Goal: Task Accomplishment & Management: Manage account settings

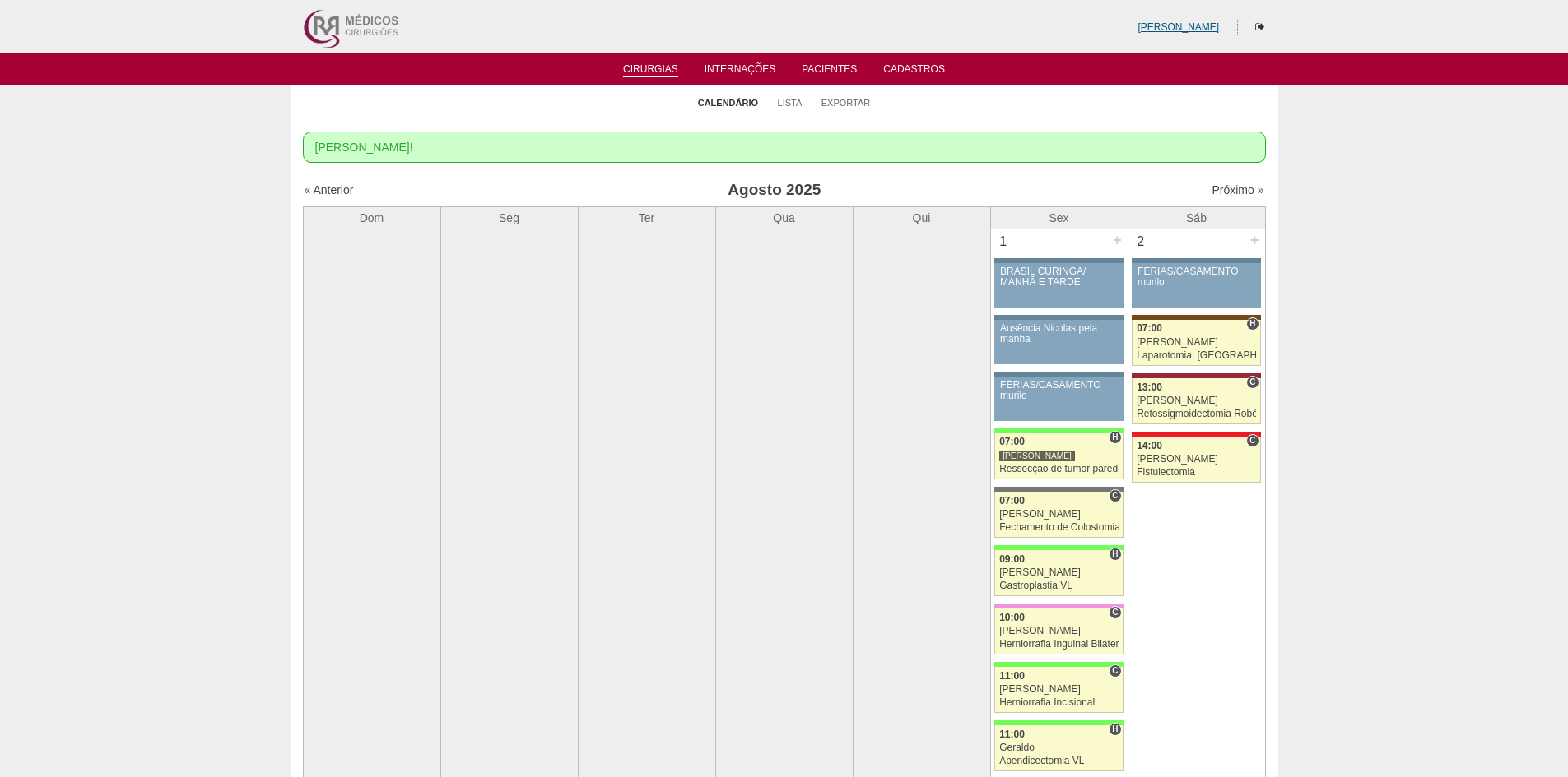
click at [1200, 28] on link "[PERSON_NAME]" at bounding box center [1178, 26] width 82 height 11
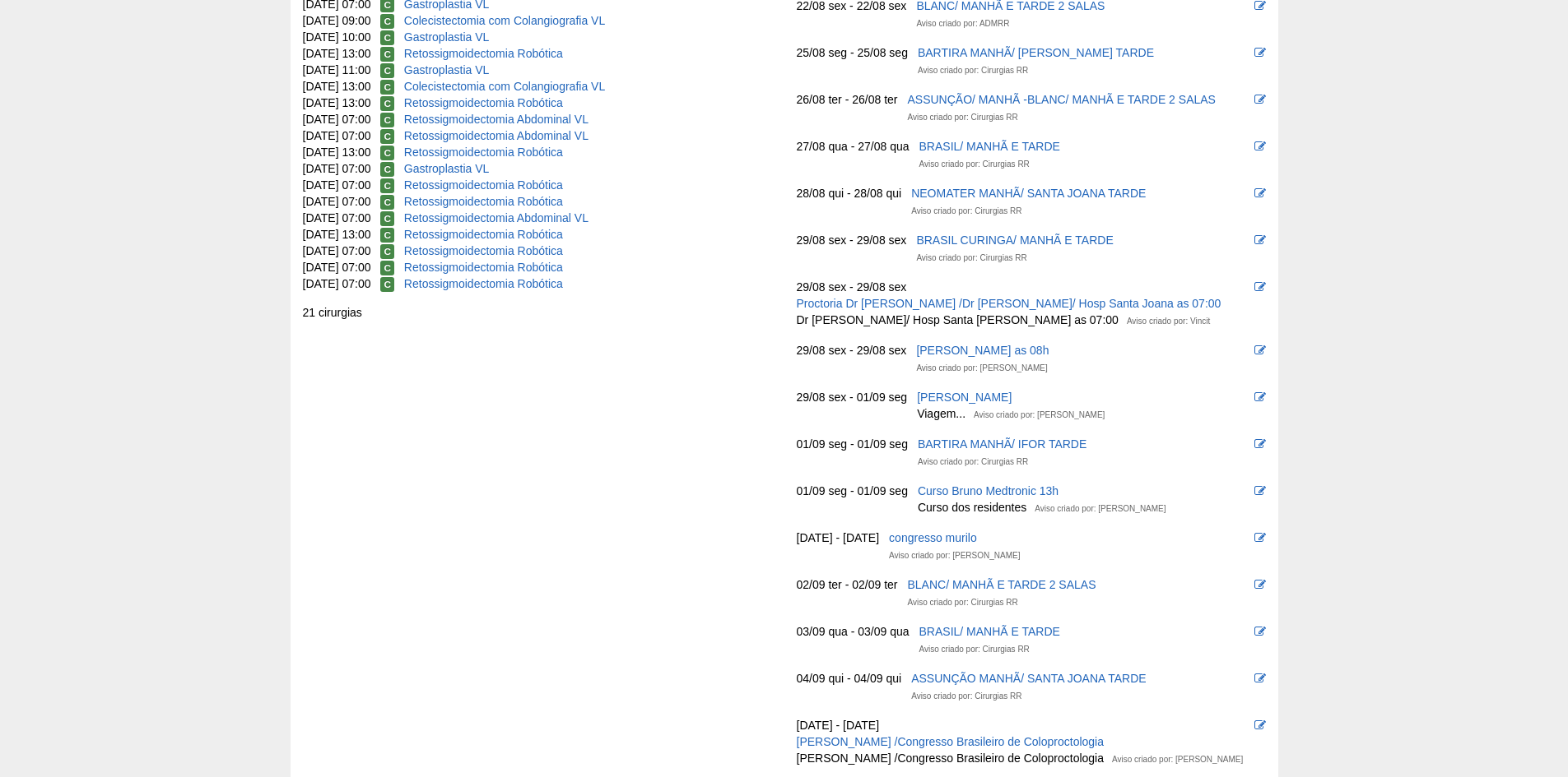
scroll to position [329, 0]
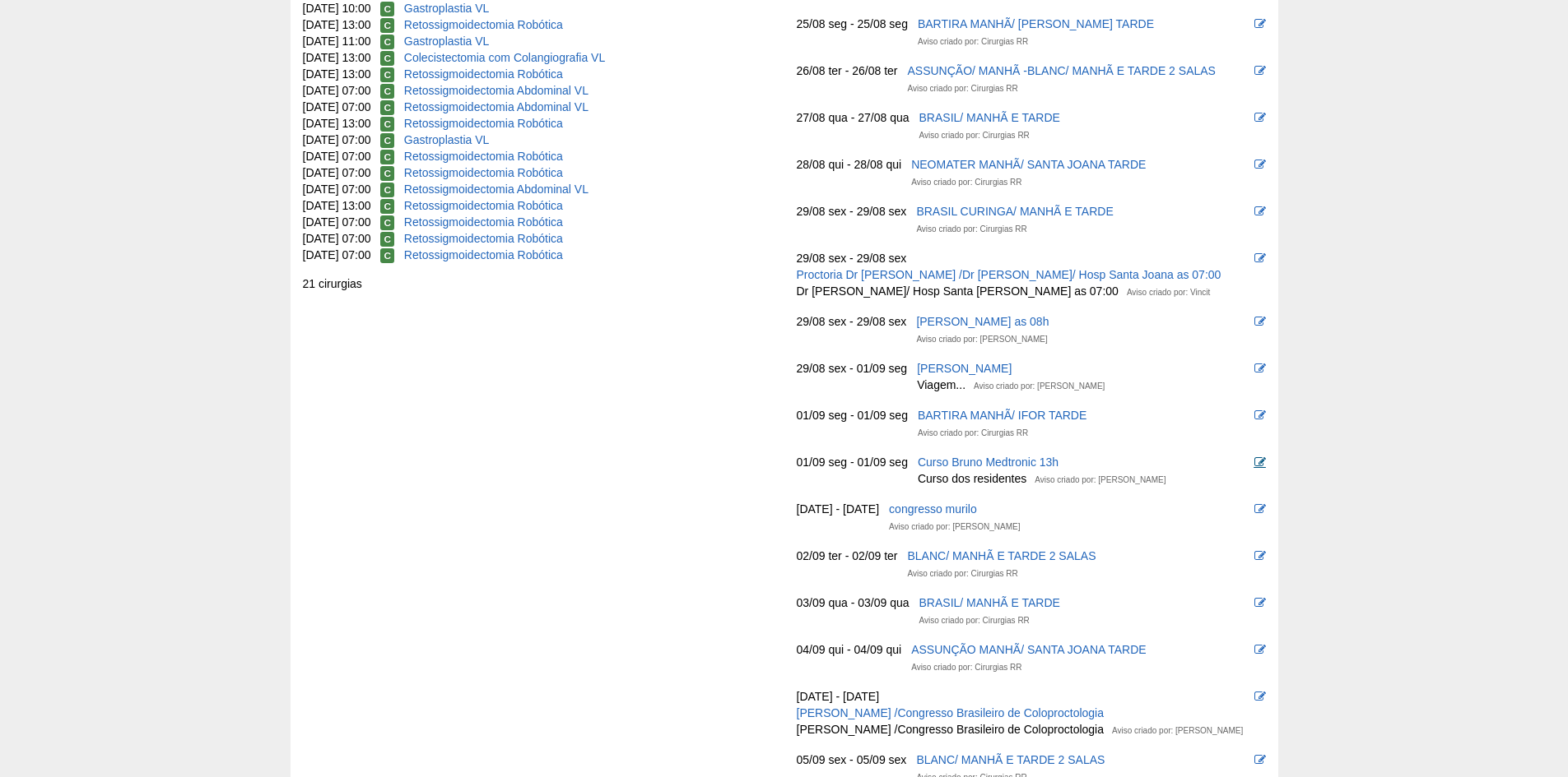
click at [1258, 460] on icon at bounding box center [1259, 462] width 11 height 11
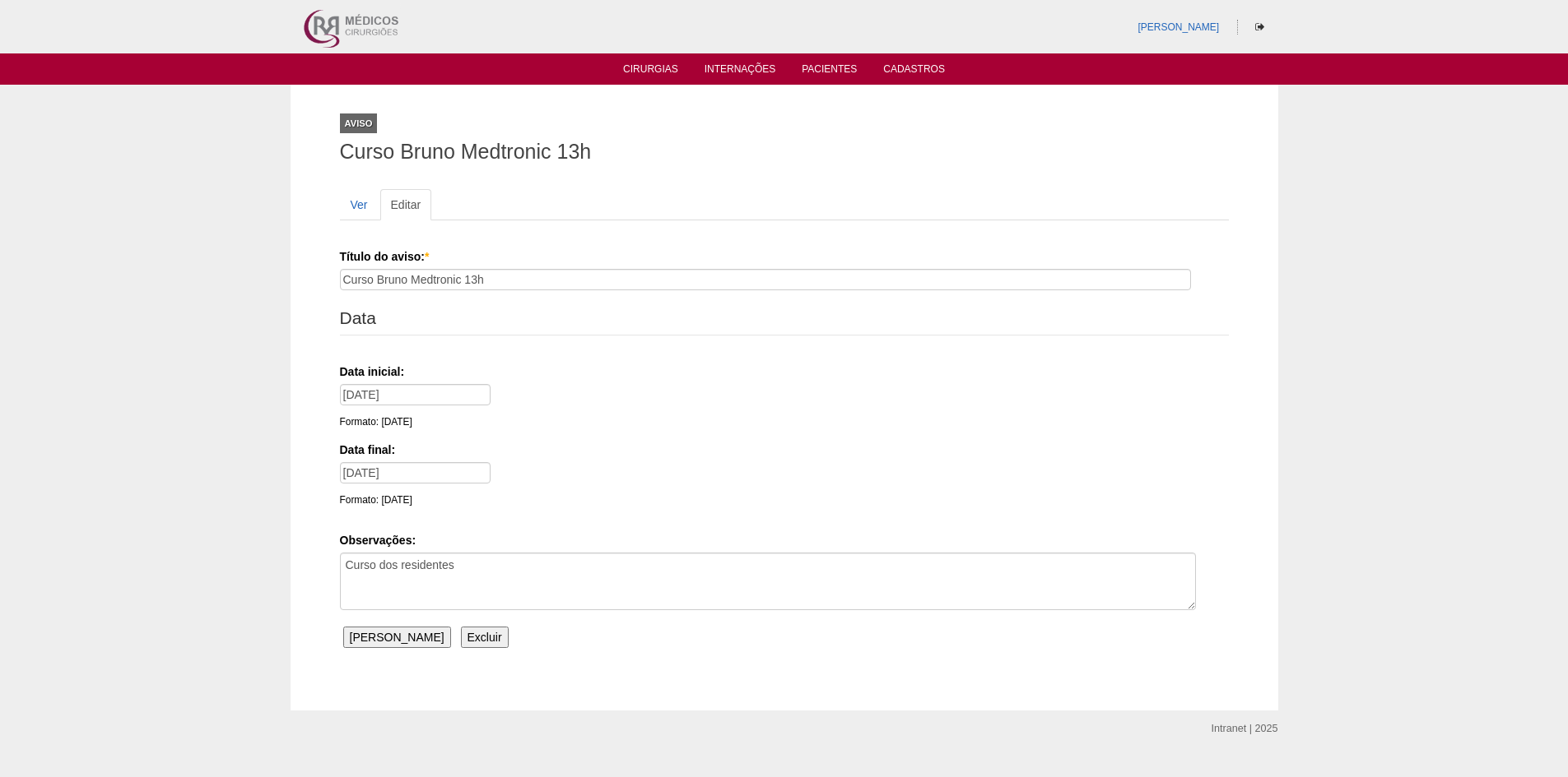
click at [461, 637] on input "Excluir" at bounding box center [485, 638] width 47 height 21
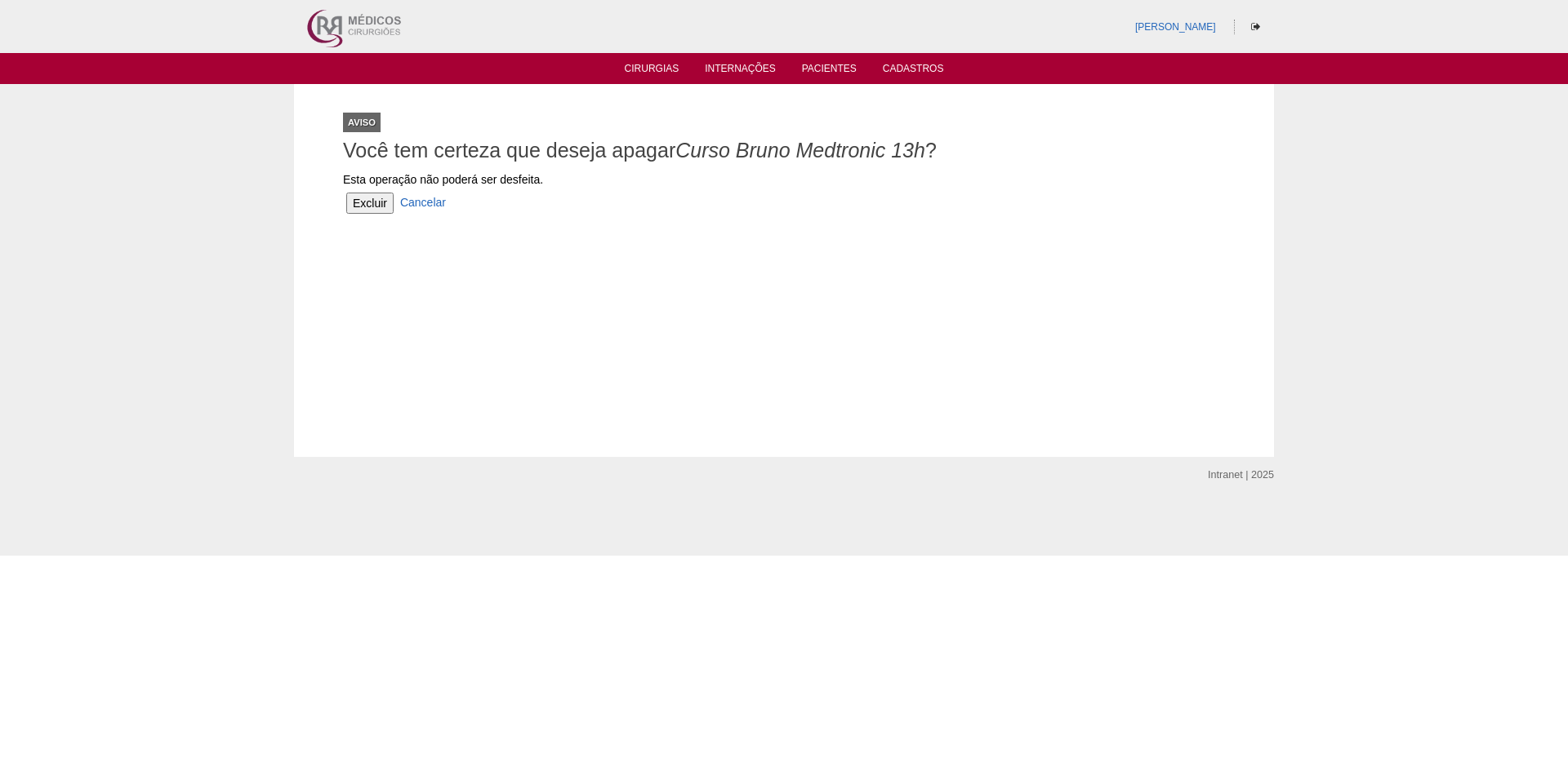
click at [373, 203] on input "Excluir" at bounding box center [370, 203] width 47 height 21
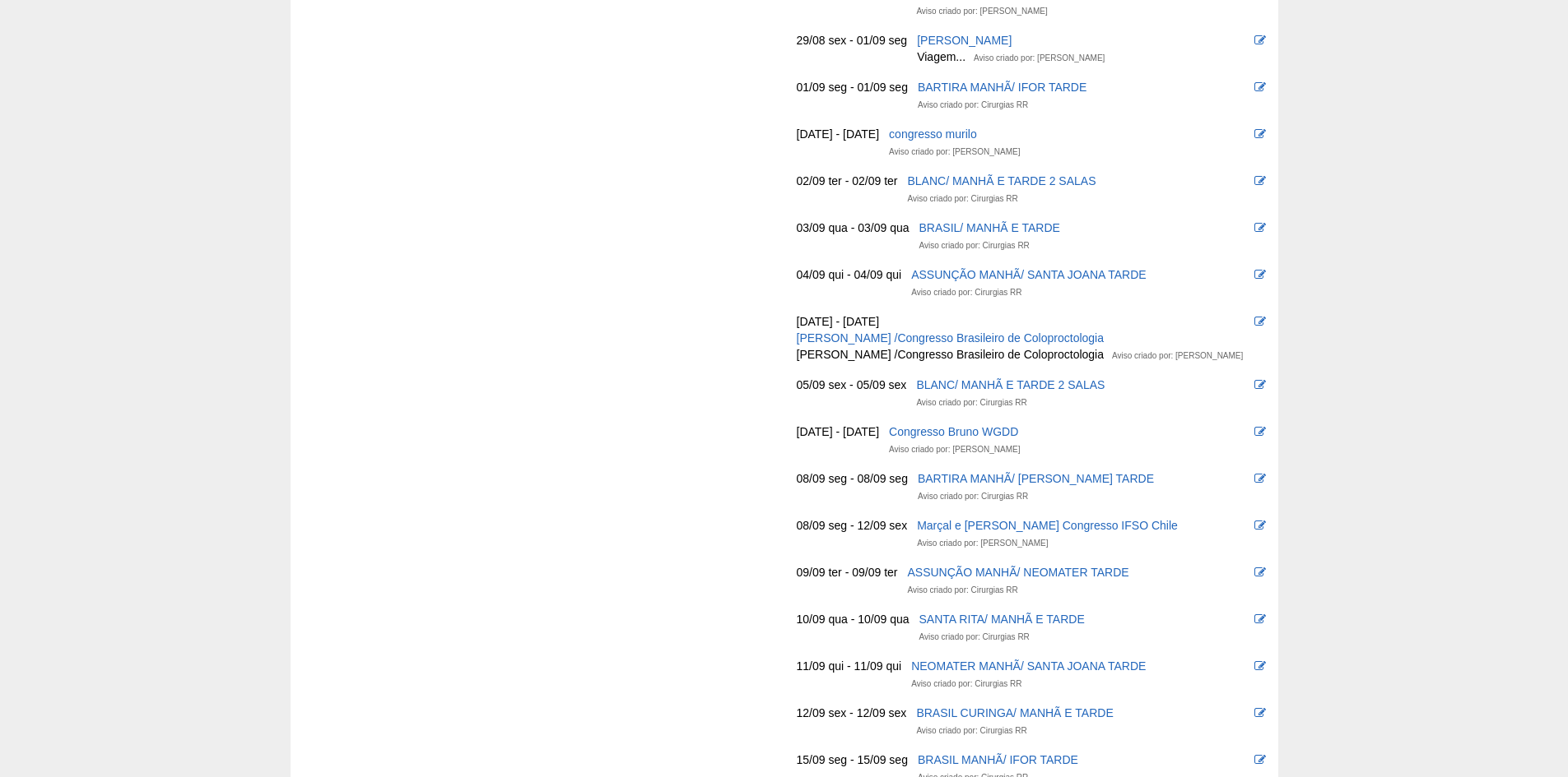
scroll to position [740, 0]
